Goal: Information Seeking & Learning: Learn about a topic

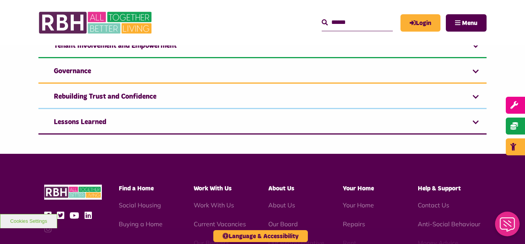
scroll to position [646, 0]
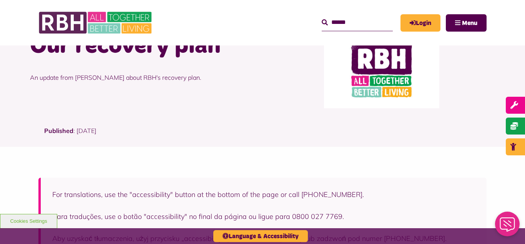
scroll to position [46, 0]
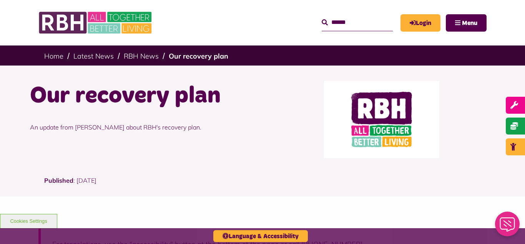
click at [7, 162] on div "Our recovery plan An update from Yvonne Arrowsmith about RBH's recovery plan." at bounding box center [262, 120] width 525 height 110
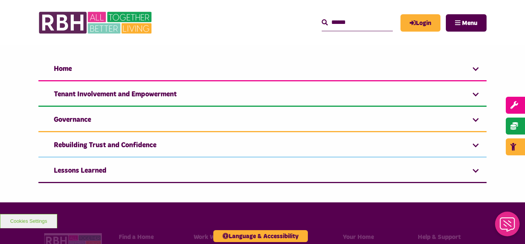
scroll to position [600, 0]
